Goal: Information Seeking & Learning: Learn about a topic

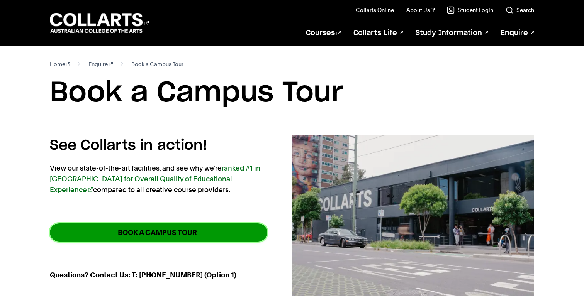
click at [168, 236] on strong "BOOK A CAMPUS TOUR" at bounding box center [157, 232] width 79 height 9
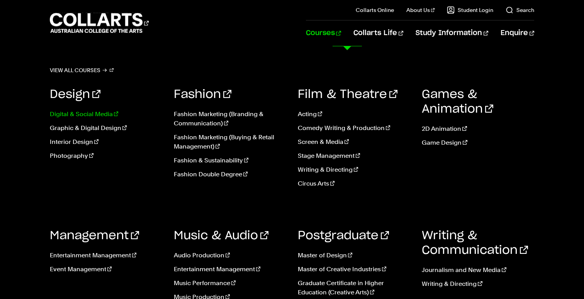
click at [82, 111] on link "Digital & Social Media" at bounding box center [106, 114] width 112 height 9
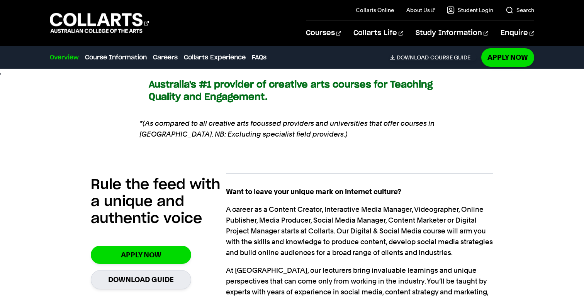
scroll to position [521, 0]
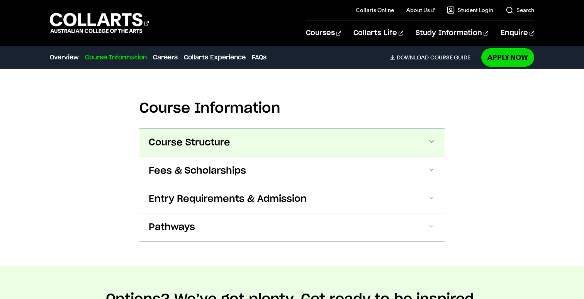
click at [268, 129] on button "Course Structure" at bounding box center [291, 143] width 305 height 28
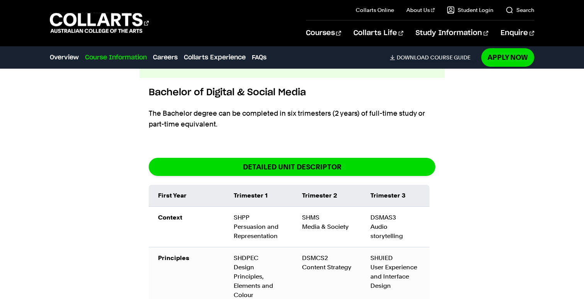
scroll to position [895, 0]
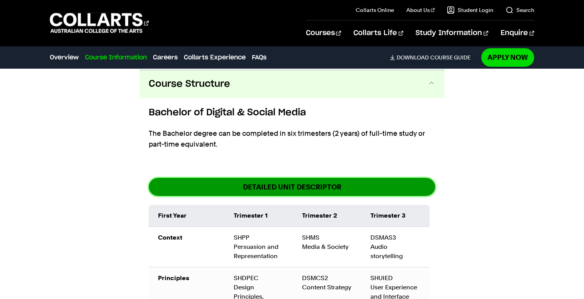
click at [299, 178] on link "DETAILED UNIT DESCRIPTOR" at bounding box center [292, 187] width 286 height 18
